Goal: Feedback & Contribution: Contribute content

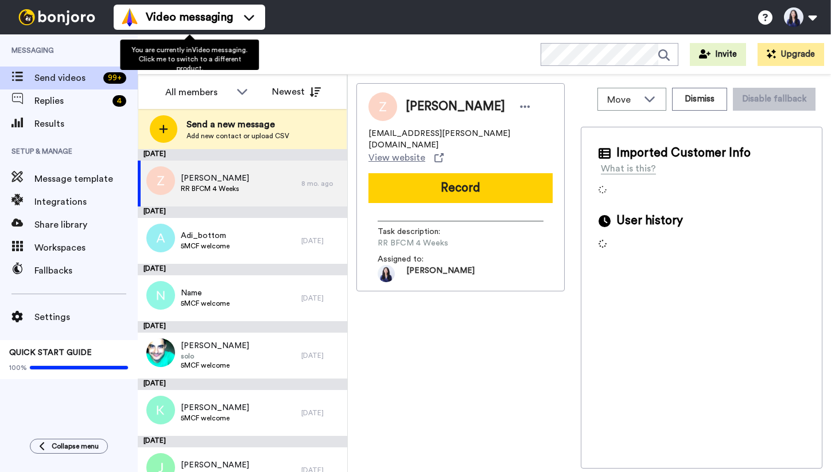
click at [238, 24] on div "Video messaging" at bounding box center [189, 17] width 138 height 18
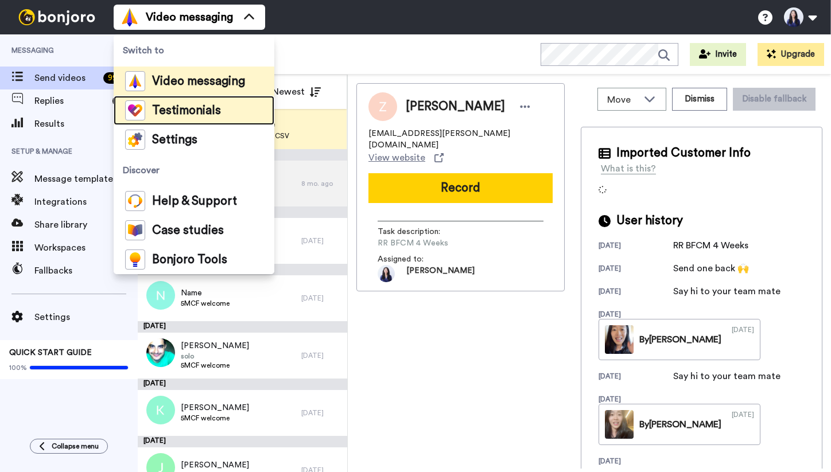
click at [212, 114] on span "Testimonials" at bounding box center [186, 110] width 69 height 11
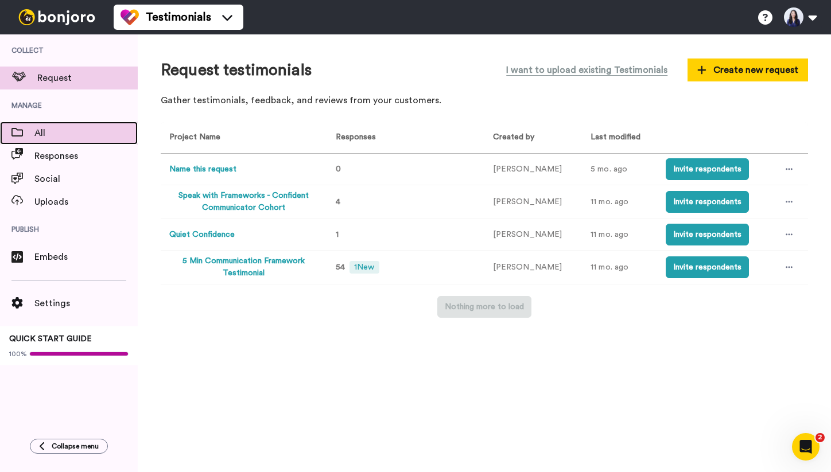
click at [61, 128] on span "All" at bounding box center [85, 133] width 103 height 14
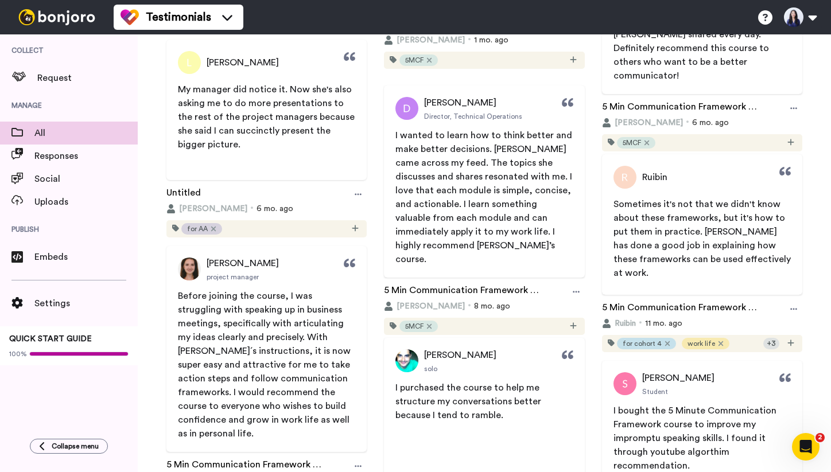
scroll to position [326, 0]
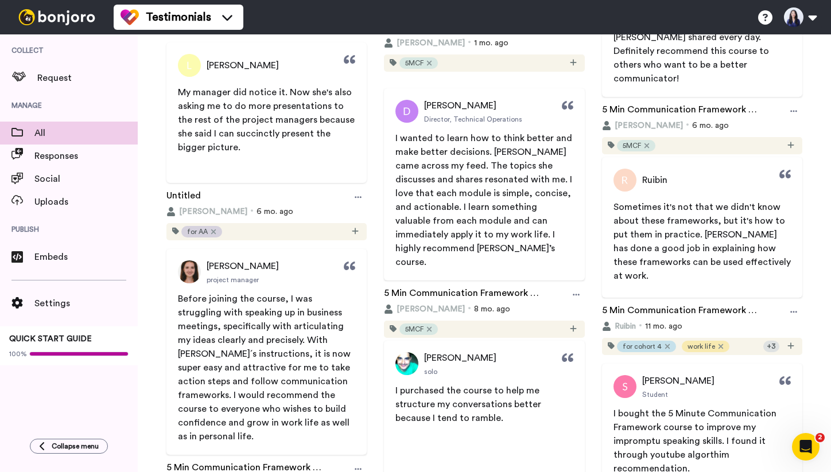
click at [294, 122] on span "My manager did notice it. Now she's also asking me to do more presentations to …" at bounding box center [267, 120] width 179 height 64
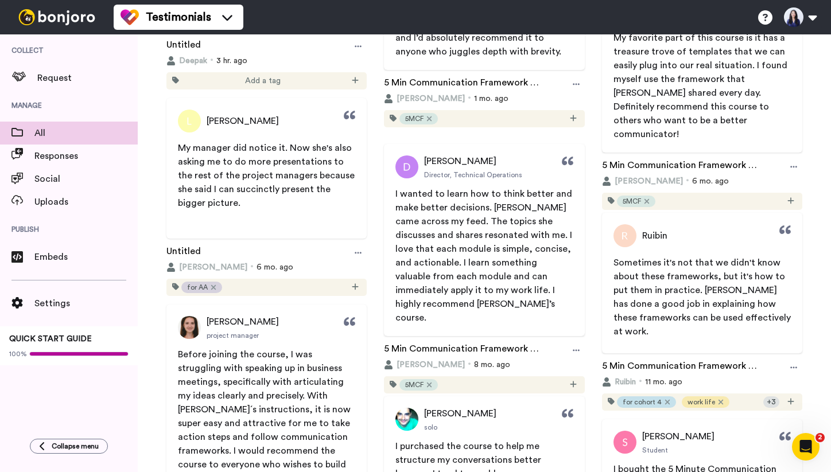
scroll to position [267, 0]
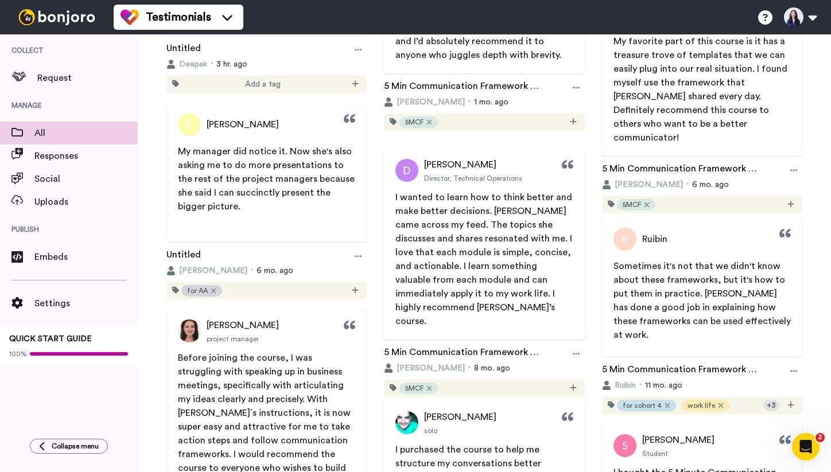
click at [250, 126] on div "Linda" at bounding box center [266, 124] width 200 height 23
click at [283, 209] on p "My manager did notice it. Now she's also asking me to do more presentations to …" at bounding box center [266, 179] width 177 height 69
click at [356, 252] on icon at bounding box center [357, 256] width 7 height 8
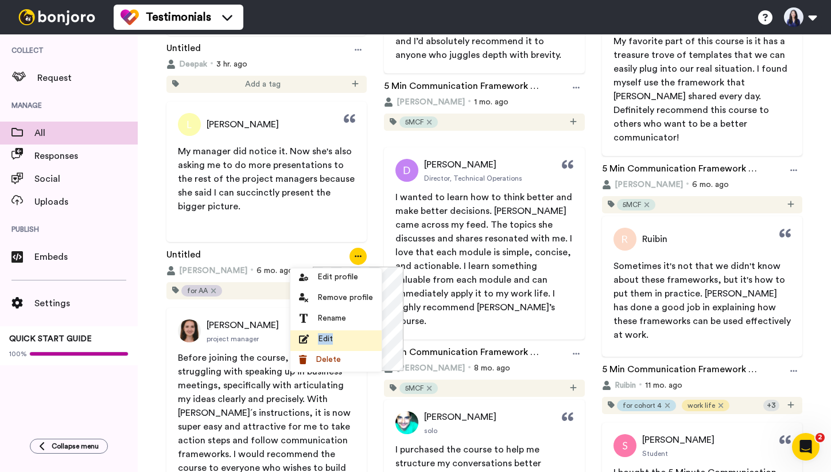
drag, startPoint x: 345, startPoint y: 323, endPoint x: 338, endPoint y: 341, distance: 18.9
click at [338, 341] on ul "Edit profile Remove profile Rename Edit Delete" at bounding box center [335, 319] width 91 height 103
click at [338, 341] on div "Edit" at bounding box center [336, 338] width 74 height 11
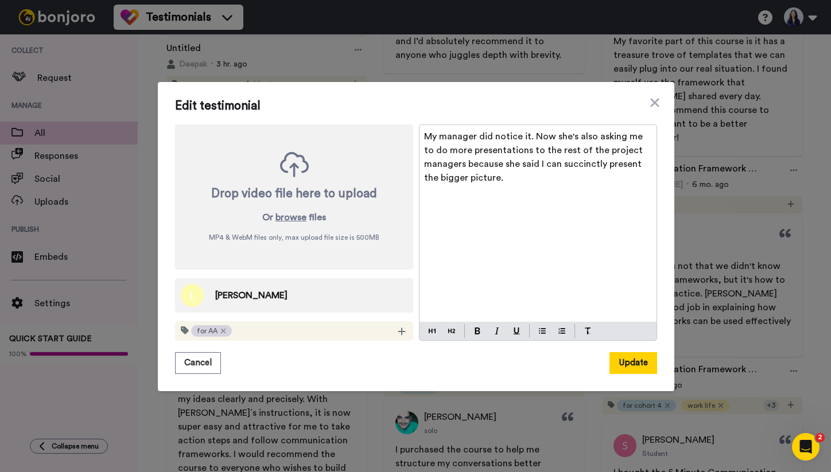
click at [486, 137] on span "My manager did notice it. Now she's also asking me to do more presentations to …" at bounding box center [534, 157] width 221 height 50
click at [651, 380] on div "Edit testimonial Drop video file here to upload Or browse files MP4 & WebM file…" at bounding box center [416, 236] width 516 height 309
click at [641, 363] on button "Update" at bounding box center [633, 363] width 48 height 22
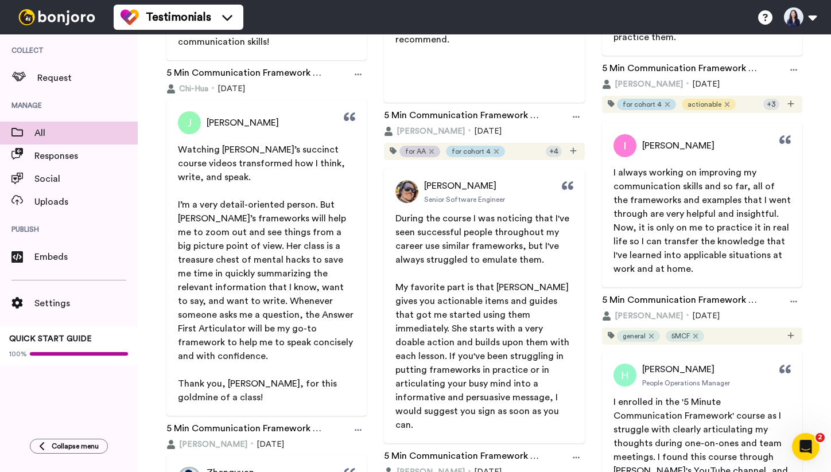
scroll to position [5339, 0]
